Goal: Information Seeking & Learning: Learn about a topic

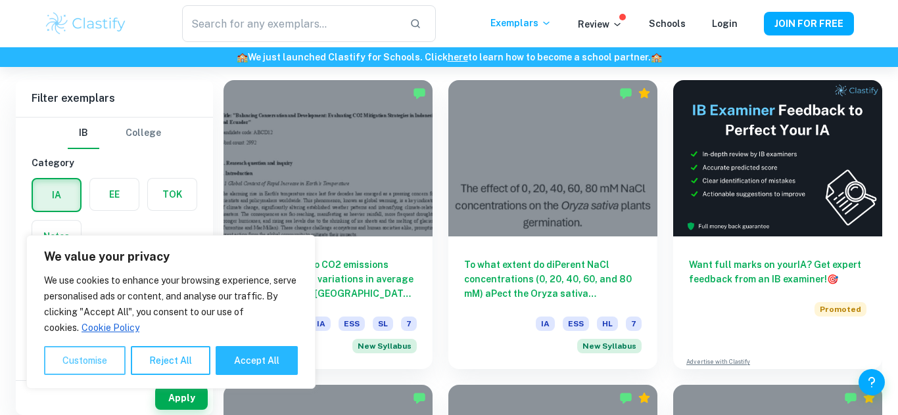
scroll to position [501, 0]
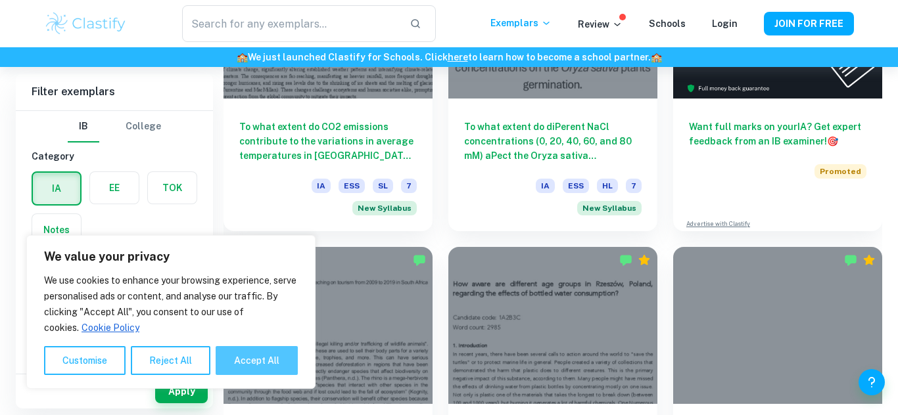
click at [254, 359] on button "Accept All" at bounding box center [257, 360] width 82 height 29
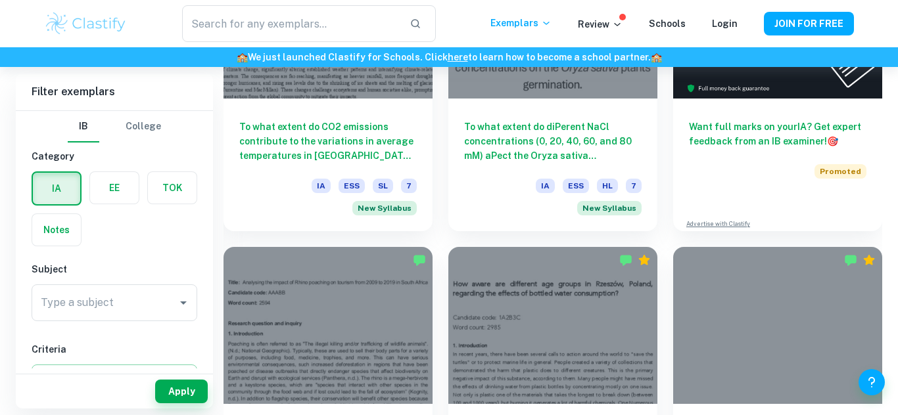
checkbox input "true"
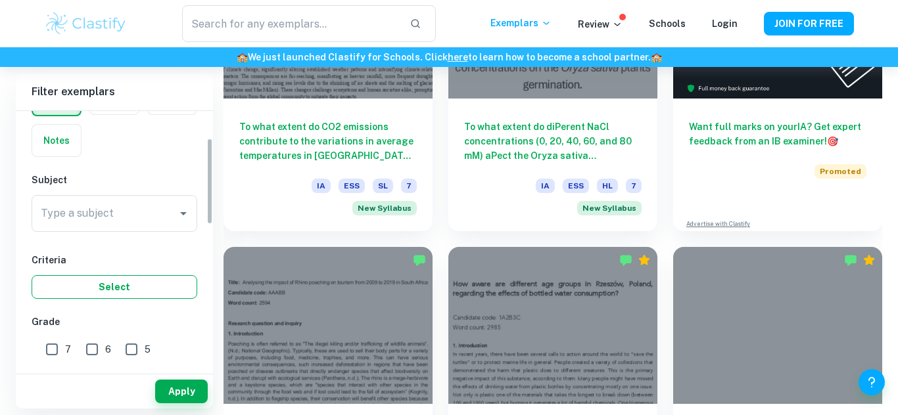
scroll to position [90, 0]
click at [99, 214] on div "Type a subject Type a subject" at bounding box center [115, 213] width 166 height 37
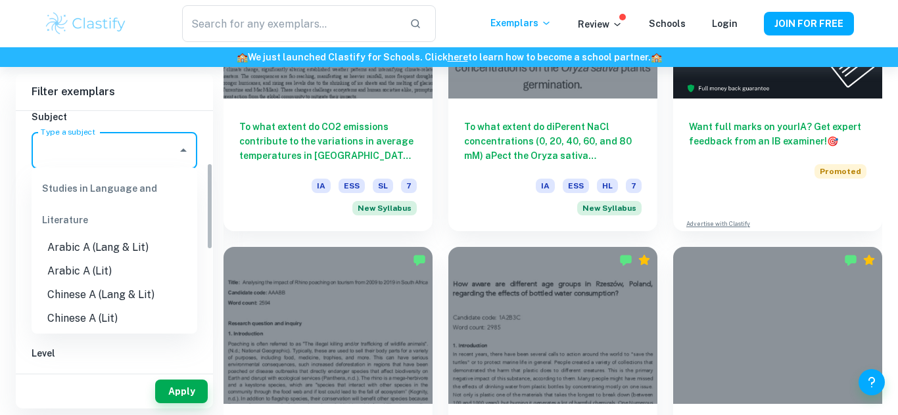
scroll to position [156, 0]
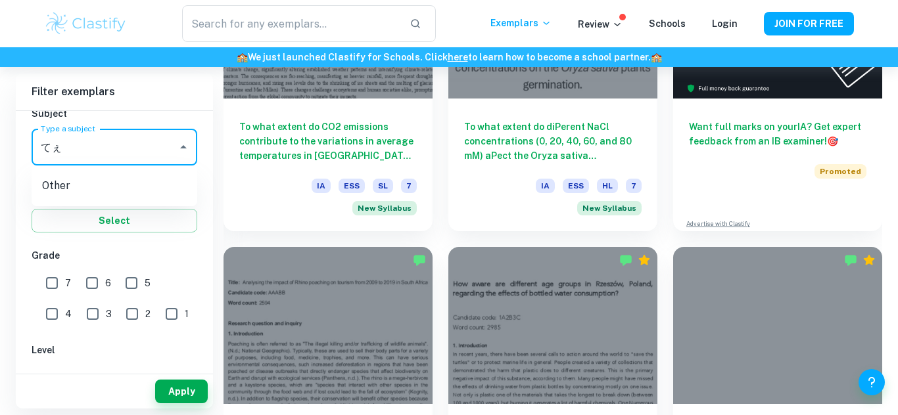
type input "て"
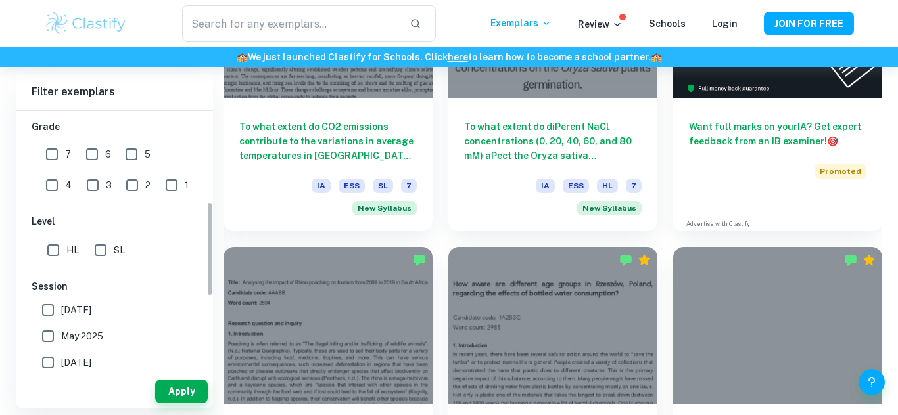
scroll to position [265, 0]
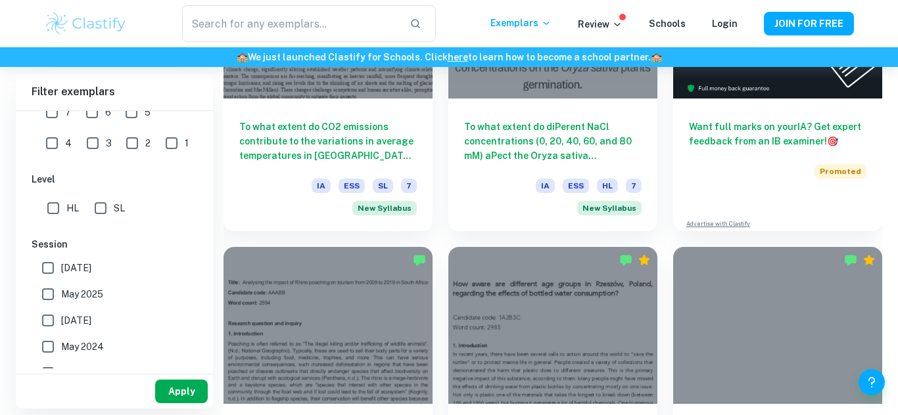
type input "Theatre"
click at [172, 388] on button "Apply" at bounding box center [181, 392] width 53 height 24
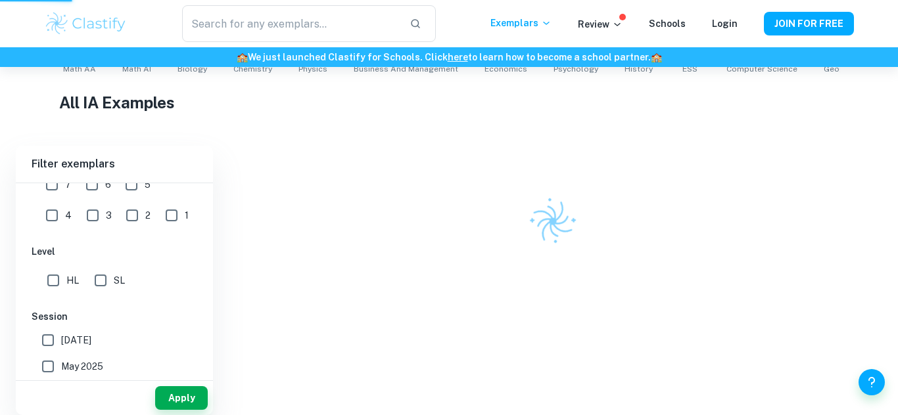
scroll to position [277, 0]
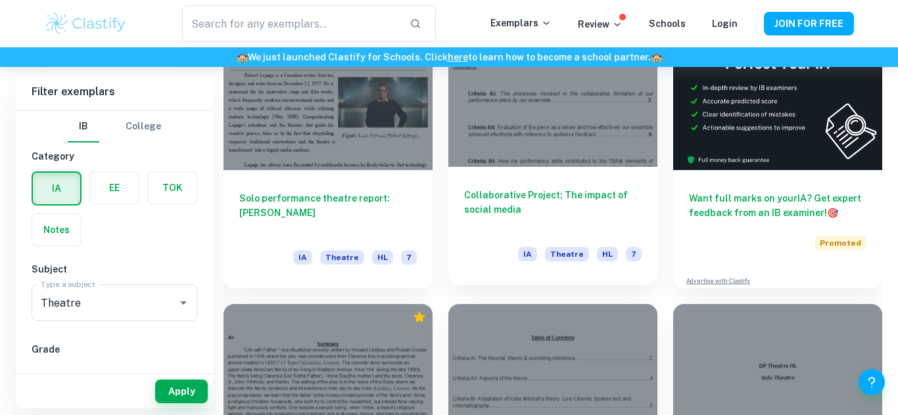
scroll to position [373, 0]
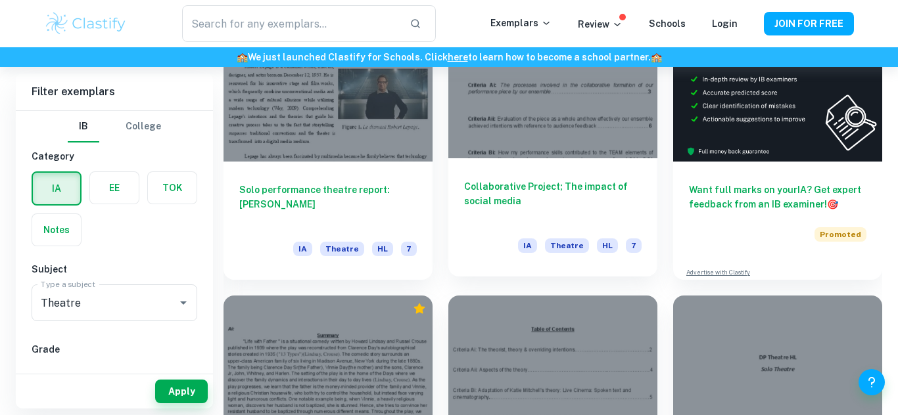
click at [586, 212] on h6 "Collaborative Project; The impact of social media" at bounding box center [552, 200] width 177 height 43
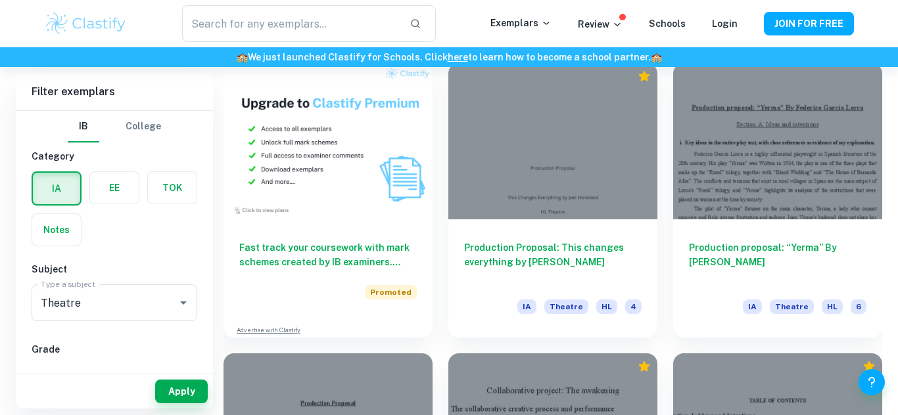
scroll to position [914, 0]
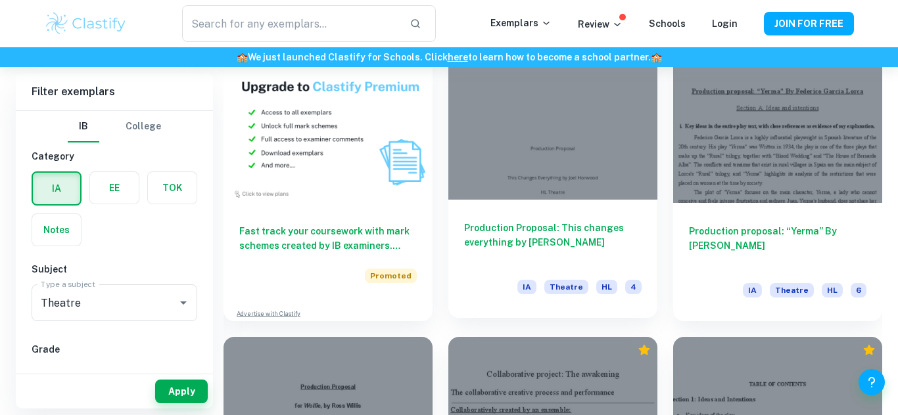
click at [593, 183] on div at bounding box center [552, 121] width 209 height 156
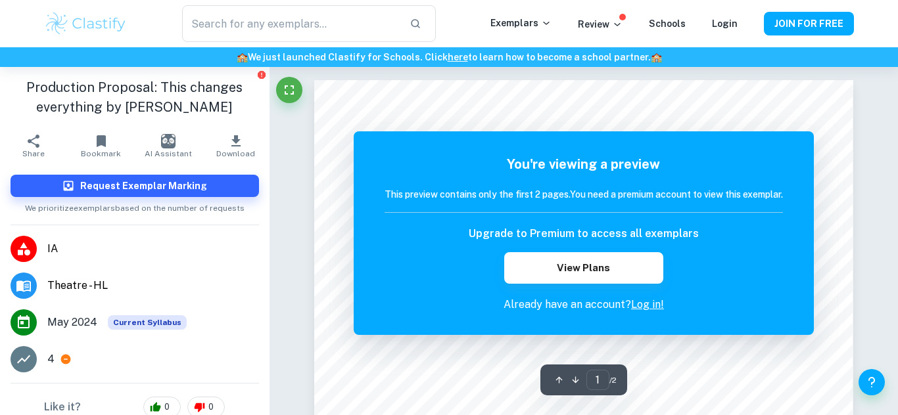
scroll to position [192, 0]
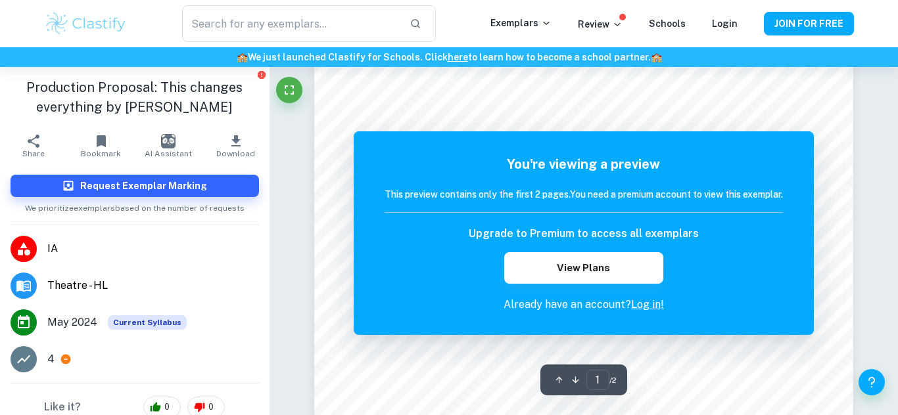
click at [645, 304] on link "Log in!" at bounding box center [647, 304] width 33 height 12
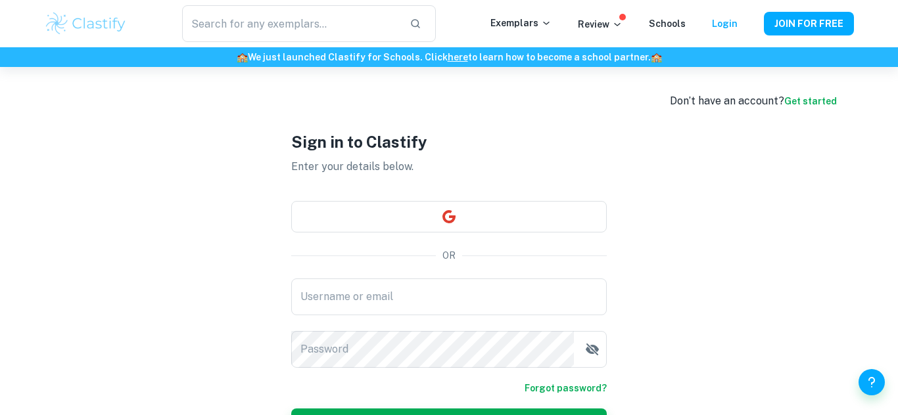
type input "[EMAIL_ADDRESS][DOMAIN_NAME]"
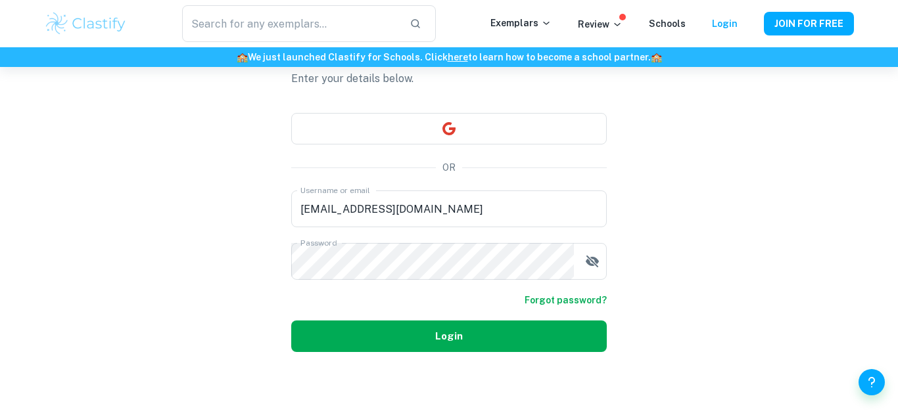
click at [522, 325] on button "Login" at bounding box center [448, 337] width 315 height 32
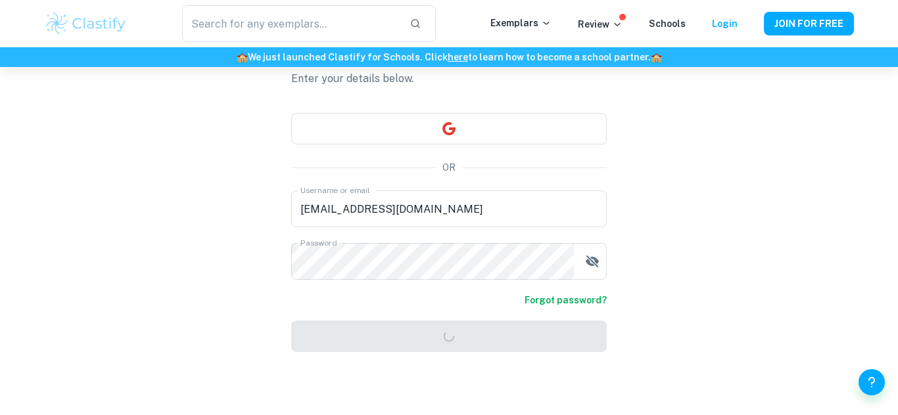
scroll to position [67, 0]
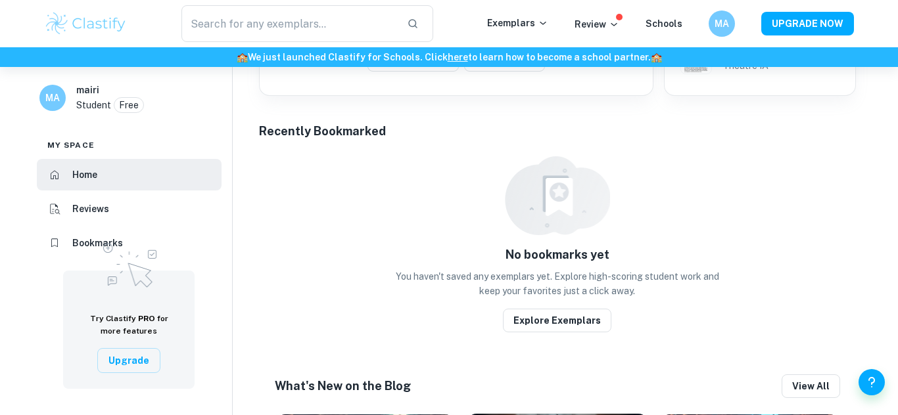
scroll to position [854, 0]
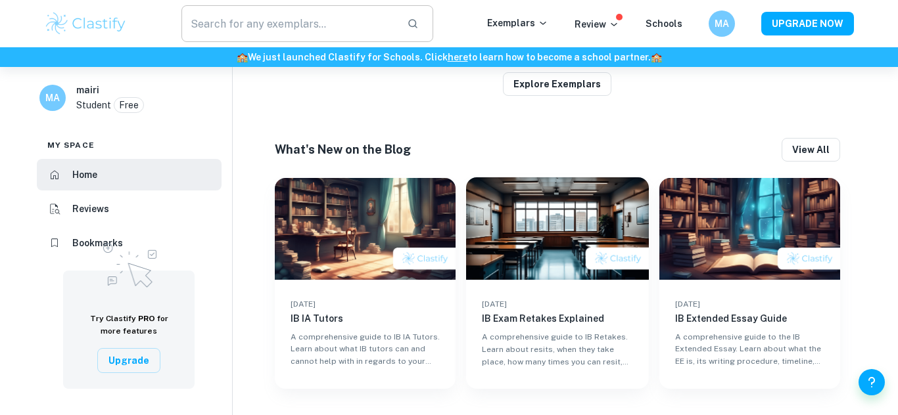
click at [340, 25] on input "text" at bounding box center [288, 23] width 215 height 37
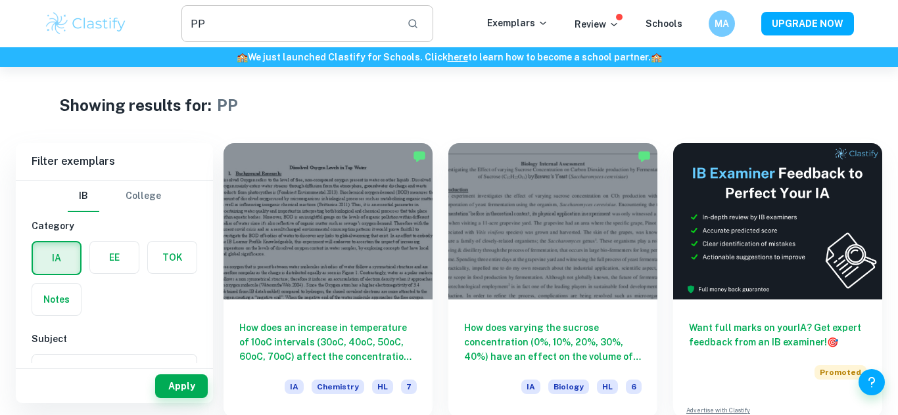
click at [367, 28] on input "PP" at bounding box center [288, 23] width 215 height 37
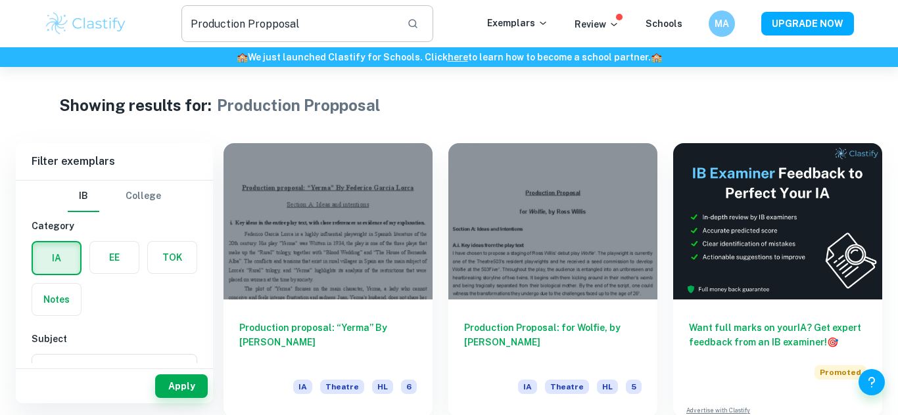
click at [277, 27] on input "Production Propposal" at bounding box center [288, 23] width 215 height 37
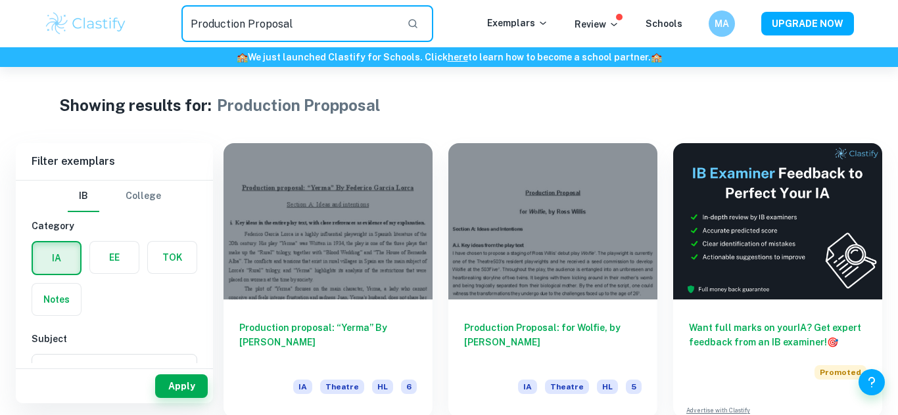
type input "Production Proposal"
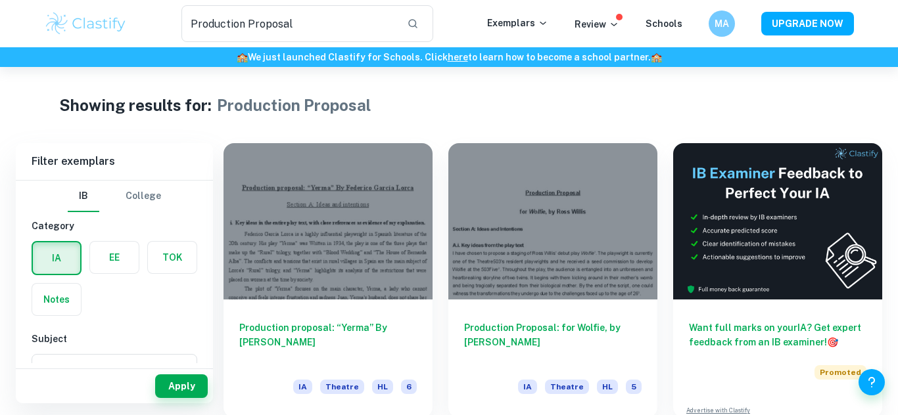
click at [518, 147] on div at bounding box center [552, 221] width 209 height 156
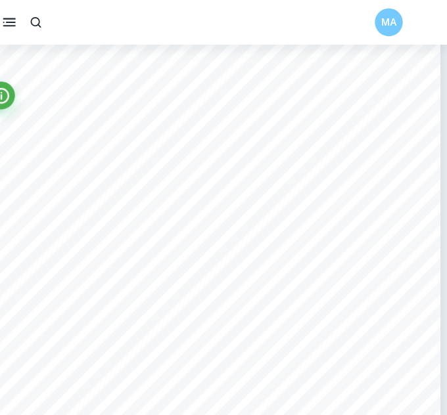
scroll to position [163, 0]
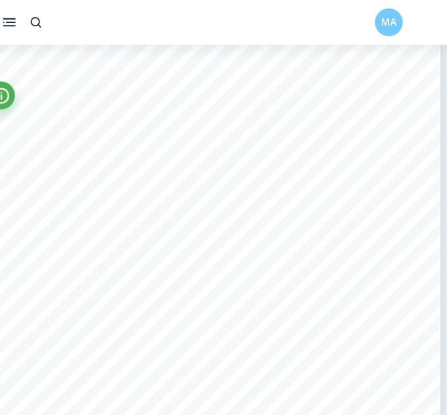
type input "1"
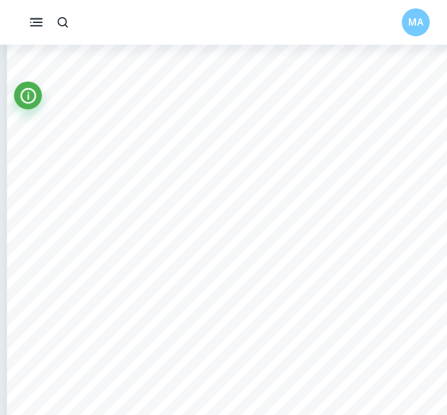
scroll to position [128, 0]
click at [20, 92] on icon "Info" at bounding box center [26, 90] width 15 height 15
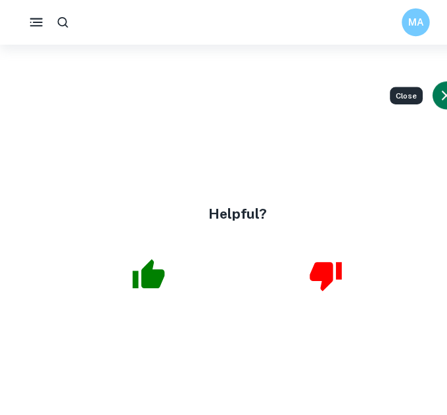
click at [410, 97] on button "Close" at bounding box center [421, 90] width 26 height 26
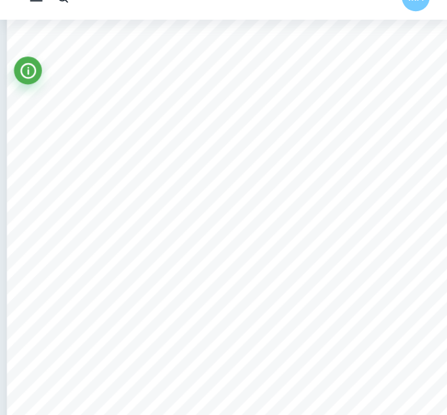
scroll to position [158, 0]
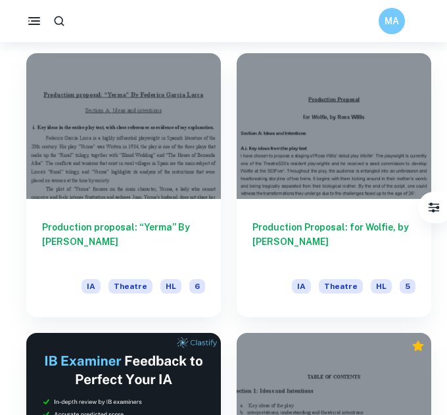
scroll to position [73, 0]
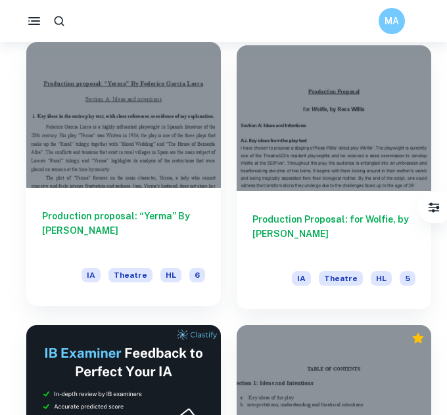
click at [179, 89] on div at bounding box center [123, 115] width 195 height 146
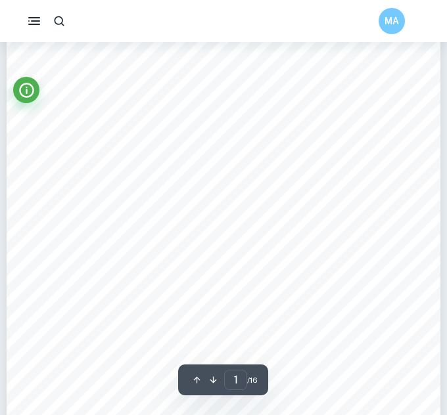
scroll to position [232, 0]
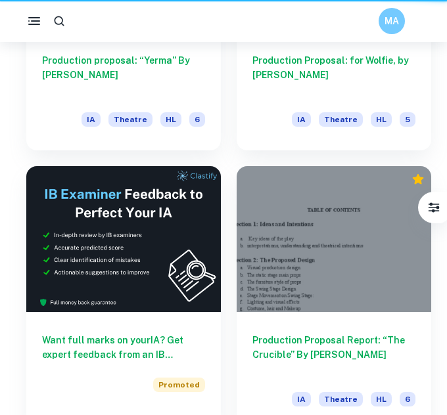
scroll to position [78, 0]
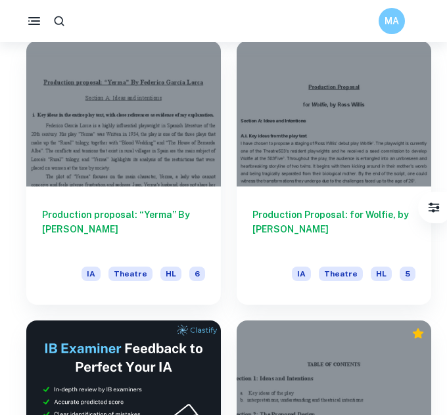
click at [181, 72] on div at bounding box center [123, 114] width 195 height 146
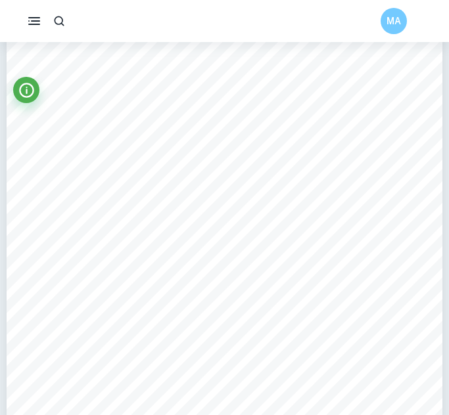
scroll to position [122, 0]
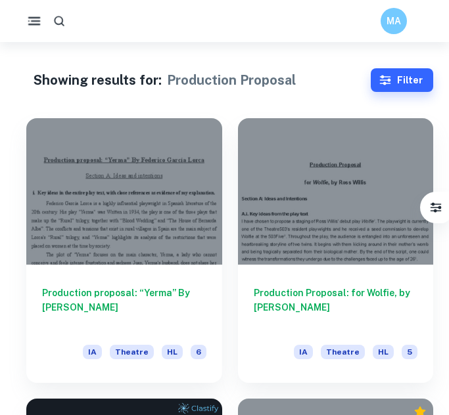
click at [56, 20] on icon "button" at bounding box center [59, 20] width 13 height 13
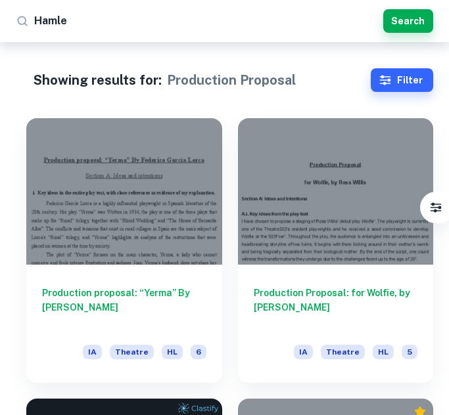
type input "Hamlet"
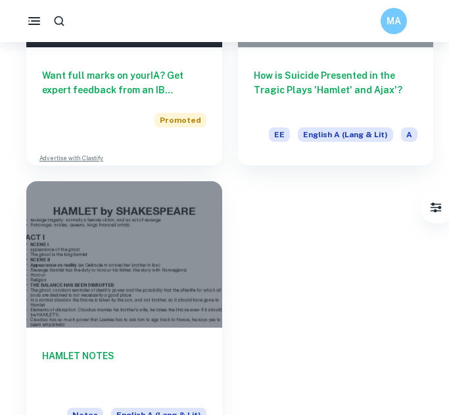
scroll to position [544, 0]
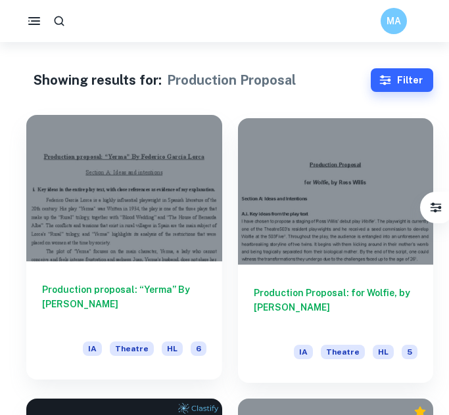
click at [202, 197] on div at bounding box center [124, 188] width 196 height 147
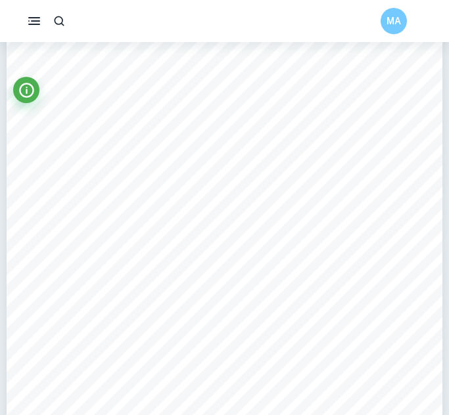
scroll to position [73, 0]
